Goal: Transaction & Acquisition: Subscribe to service/newsletter

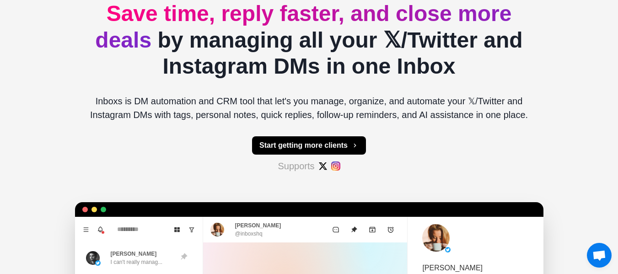
scroll to position [92, 0]
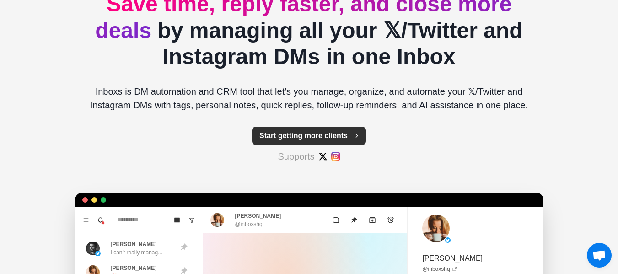
click at [286, 136] on button "Start getting more clients" at bounding box center [309, 136] width 114 height 18
type textarea "*"
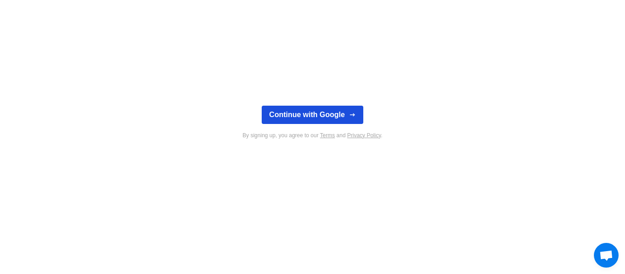
click at [314, 119] on button "Continue with Google" at bounding box center [312, 115] width 101 height 18
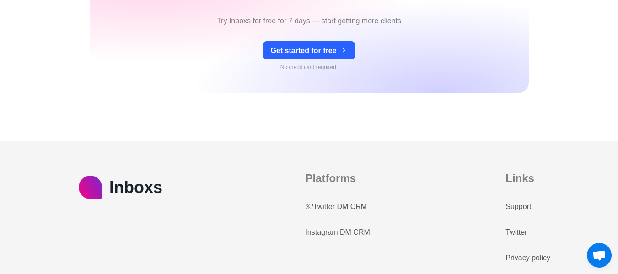
scroll to position [2300, 0]
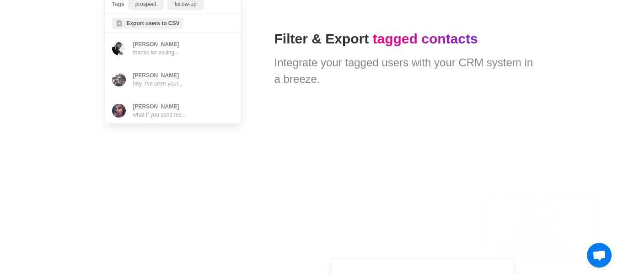
type textarea "*"
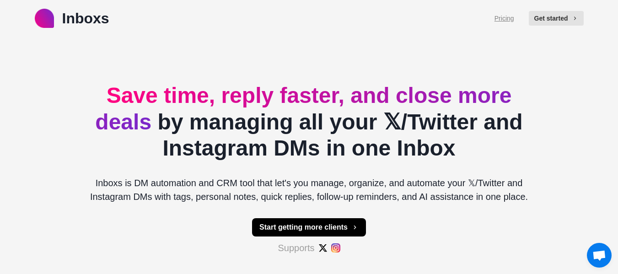
click at [513, 17] on link "Pricing" at bounding box center [505, 19] width 20 height 10
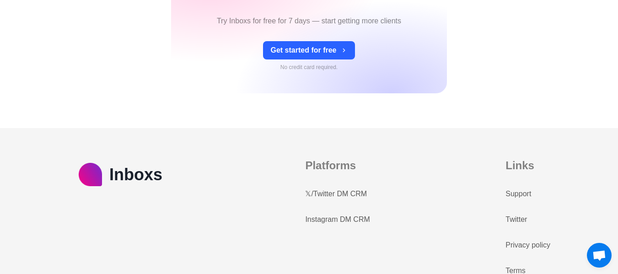
scroll to position [518, 0]
